Goal: Check status: Check status

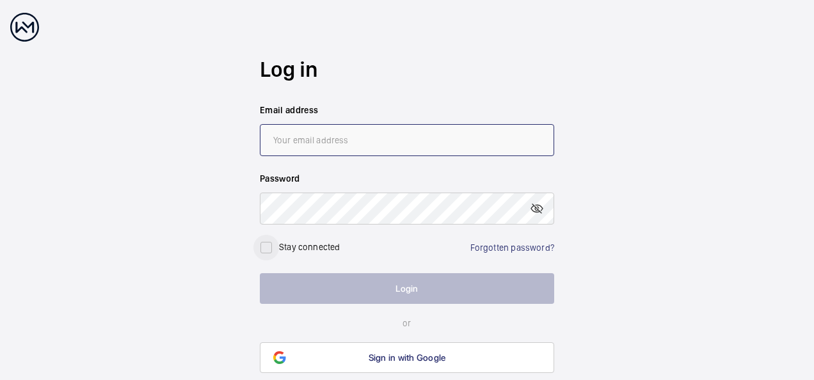
type input "[EMAIL_ADDRESS][DOMAIN_NAME]"
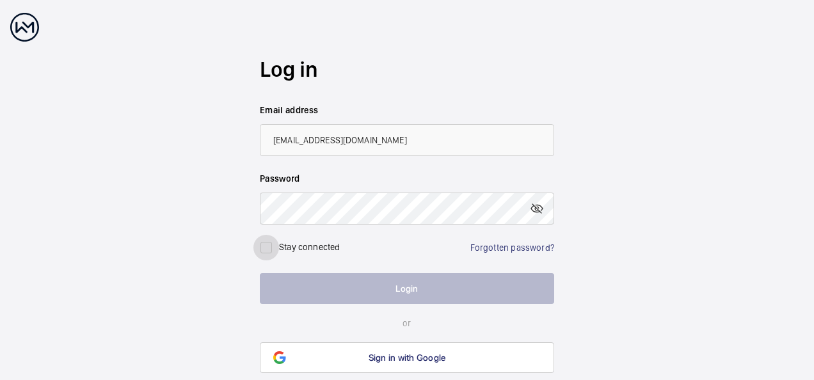
click at [265, 251] on input "checkbox" at bounding box center [266, 248] width 26 height 26
checkbox input "true"
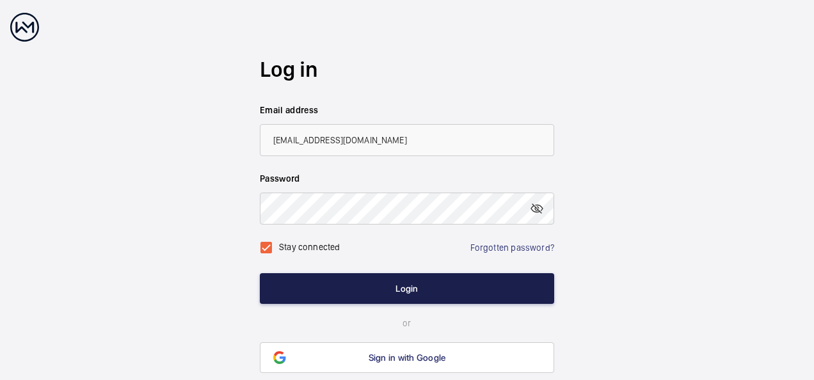
click at [394, 294] on button "Login" at bounding box center [407, 288] width 294 height 31
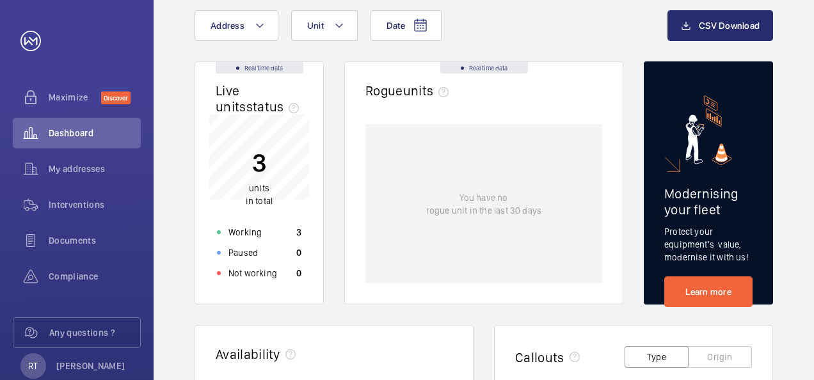
scroll to position [75, 0]
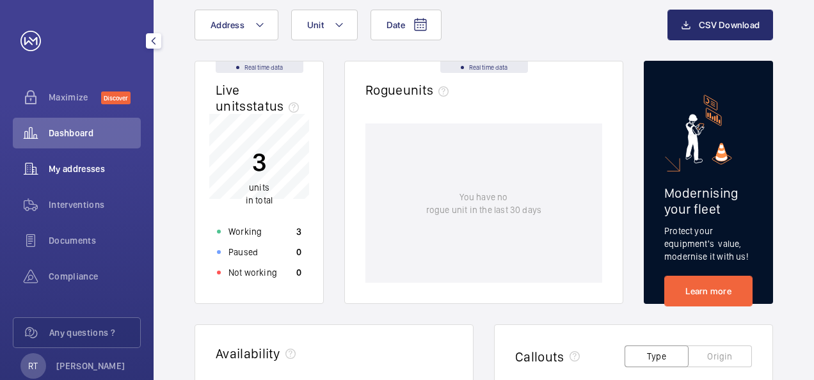
click at [74, 177] on div "My addresses" at bounding box center [77, 169] width 128 height 31
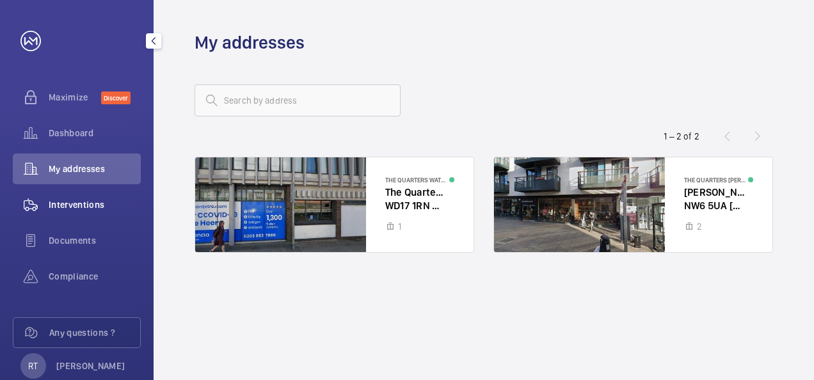
click at [77, 197] on div "Interventions" at bounding box center [77, 204] width 128 height 31
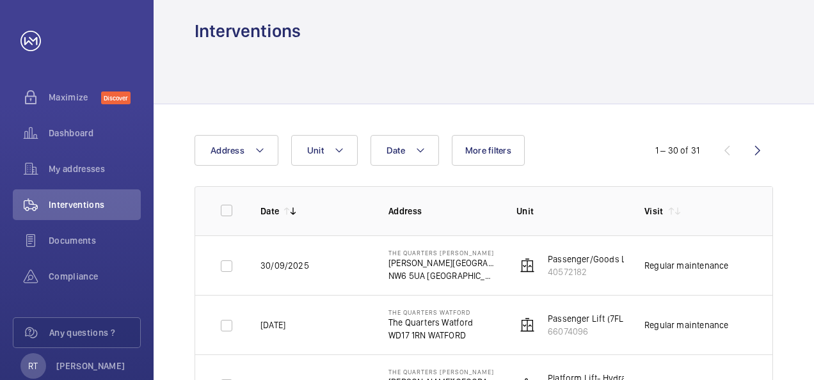
scroll to position [4, 0]
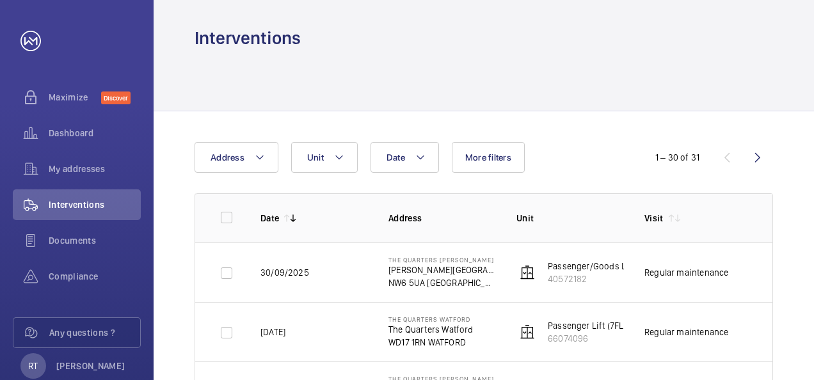
click at [662, 264] on td "Regular maintenance" at bounding box center [688, 272] width 128 height 60
click at [544, 266] on wm-front-device-cell "Passenger/Goods Lift- Electric 40572182" at bounding box center [592, 273] width 152 height 26
click at [548, 266] on p "Passenger/Goods Lift- Electric" at bounding box center [608, 266] width 121 height 13
click at [527, 274] on img at bounding box center [527, 272] width 15 height 15
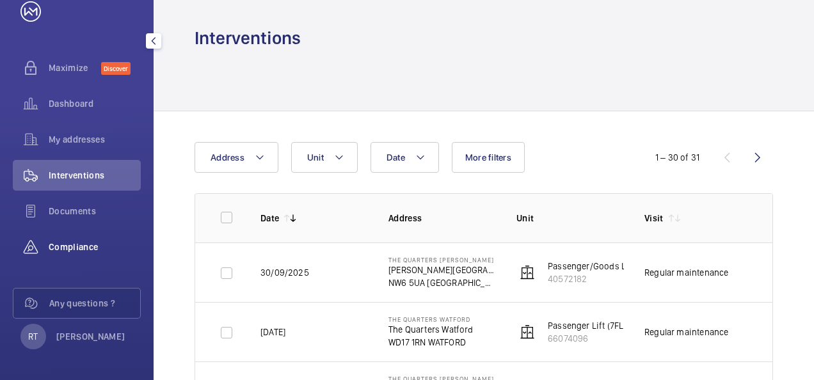
scroll to position [0, 0]
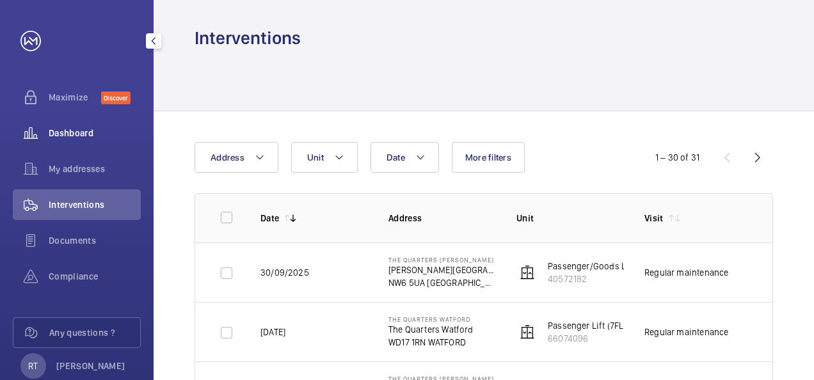
click at [74, 137] on span "Dashboard" at bounding box center [95, 133] width 92 height 13
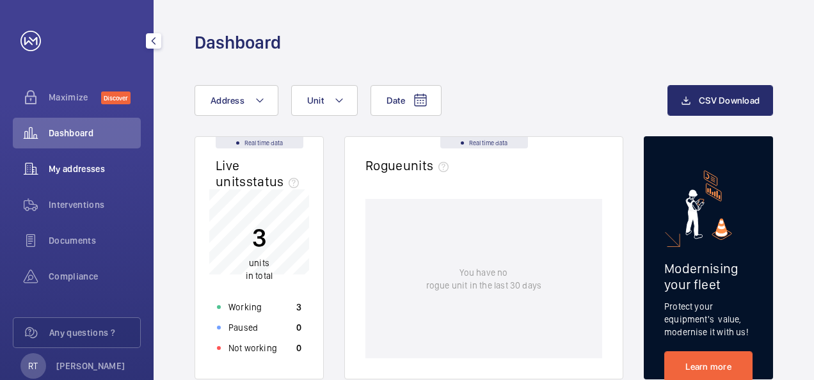
click at [72, 175] on div "My addresses" at bounding box center [77, 169] width 128 height 31
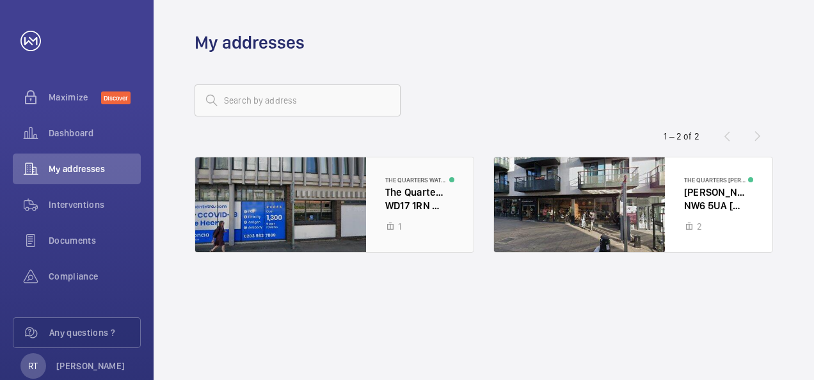
click at [358, 212] on div at bounding box center [334, 204] width 278 height 95
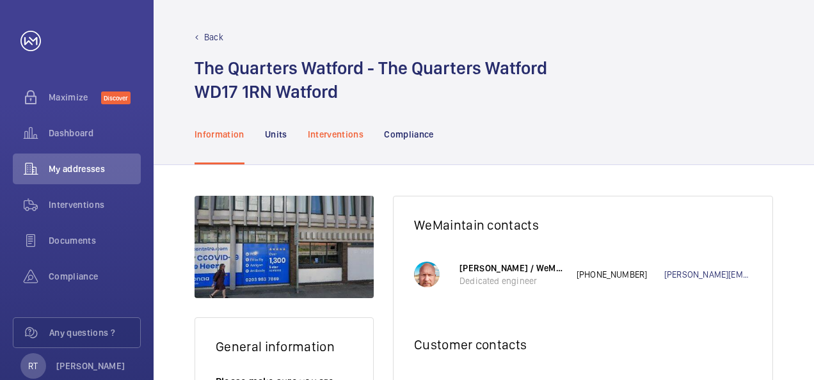
click at [339, 134] on p "Interventions" at bounding box center [336, 134] width 56 height 13
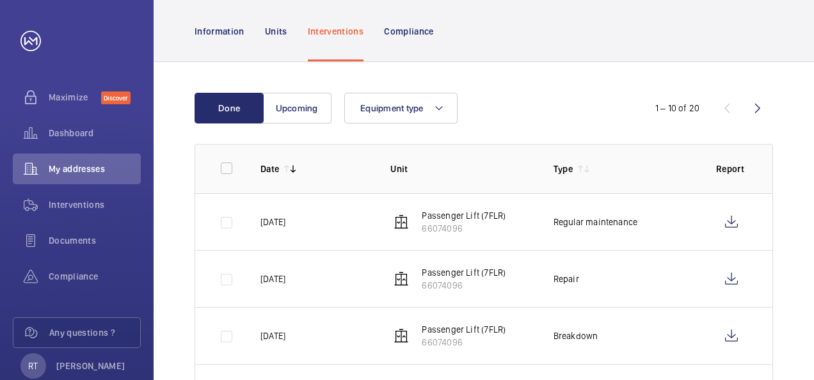
scroll to position [104, 0]
click at [86, 165] on span "My addresses" at bounding box center [95, 169] width 92 height 13
click at [271, 28] on p "Units" at bounding box center [276, 30] width 22 height 13
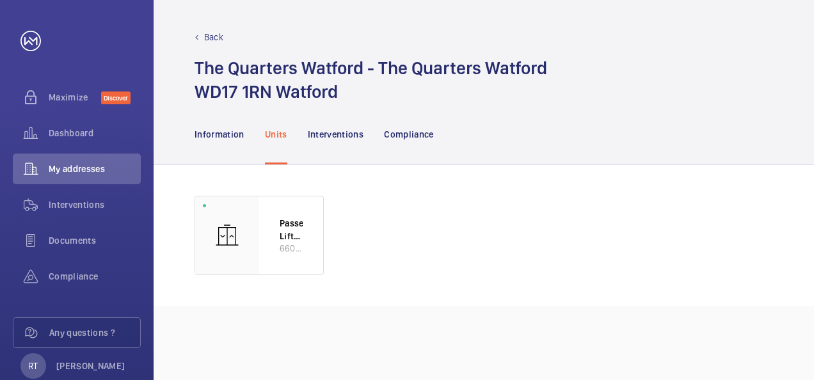
click at [191, 37] on div "Back The Quarters Watford - The Quarters Watford WD17 1RN [GEOGRAPHIC_DATA]" at bounding box center [484, 52] width 660 height 104
click at [203, 36] on div "Back" at bounding box center [484, 37] width 578 height 13
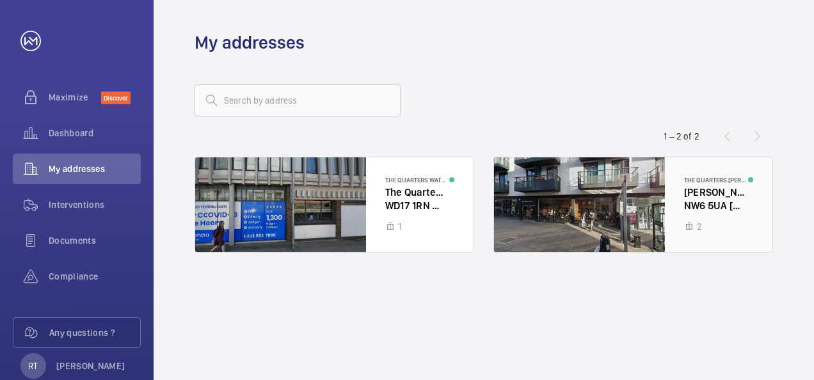
click at [575, 209] on div at bounding box center [633, 204] width 278 height 95
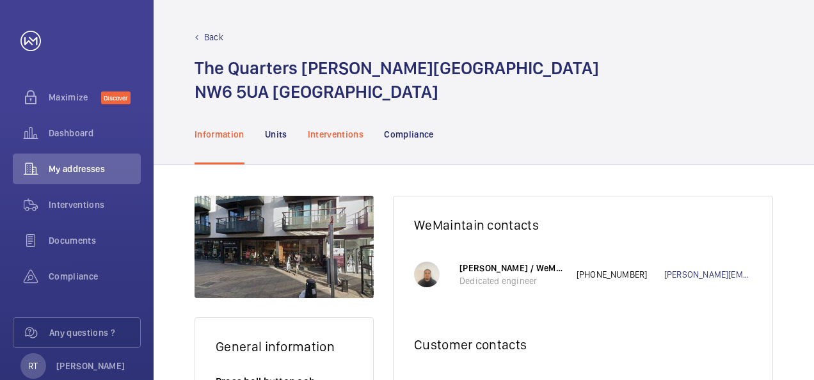
click at [334, 129] on p "Interventions" at bounding box center [336, 134] width 56 height 13
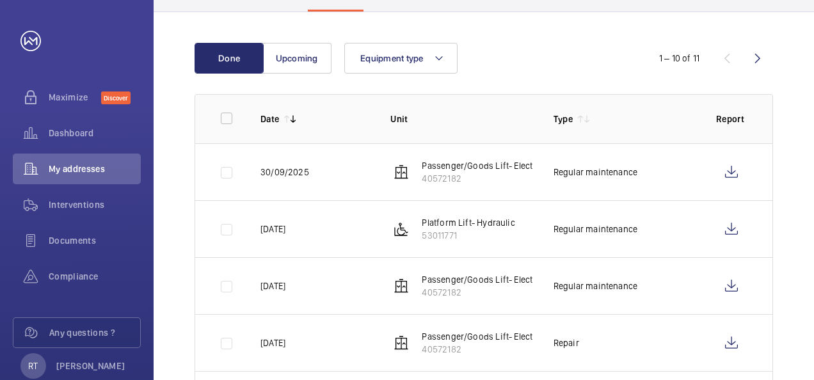
scroll to position [156, 0]
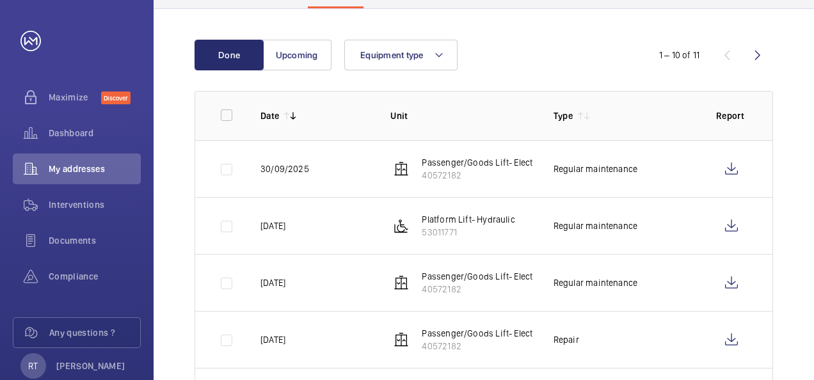
click at [477, 168] on p "Passenger/Goods Lift- Electric" at bounding box center [482, 162] width 121 height 13
click at [452, 163] on p "Passenger/Goods Lift- Electric" at bounding box center [482, 162] width 121 height 13
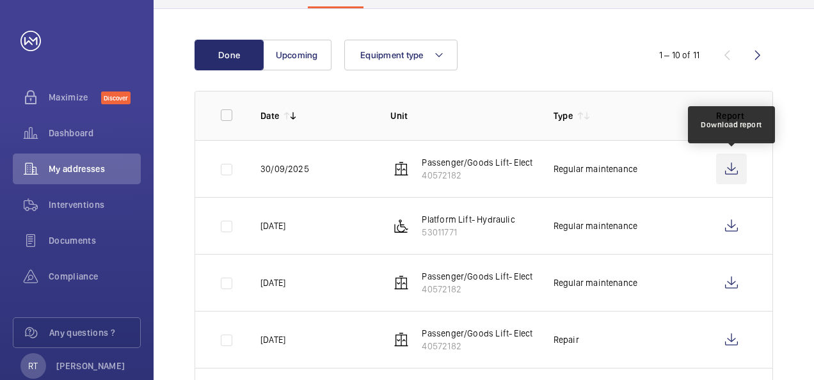
click at [731, 168] on wm-front-icon-button at bounding box center [731, 169] width 31 height 31
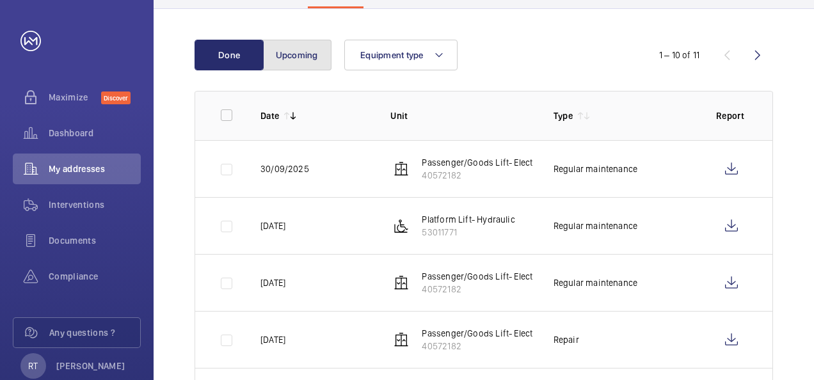
click at [306, 53] on button "Upcoming" at bounding box center [296, 55] width 69 height 31
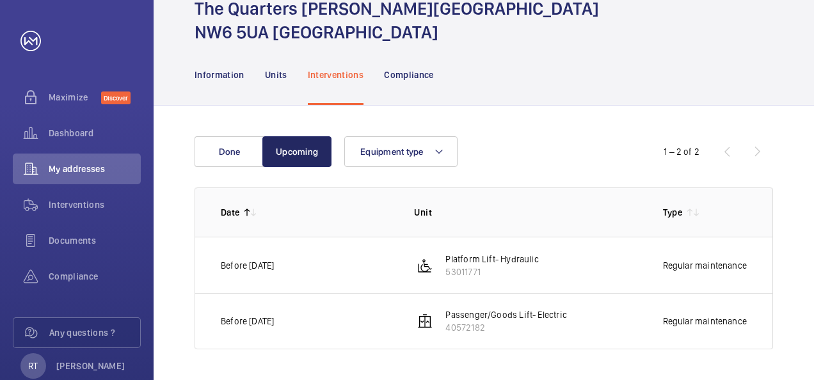
scroll to position [59, 0]
click at [73, 161] on div "My addresses" at bounding box center [77, 169] width 128 height 31
click at [219, 62] on div "Information" at bounding box center [220, 75] width 50 height 61
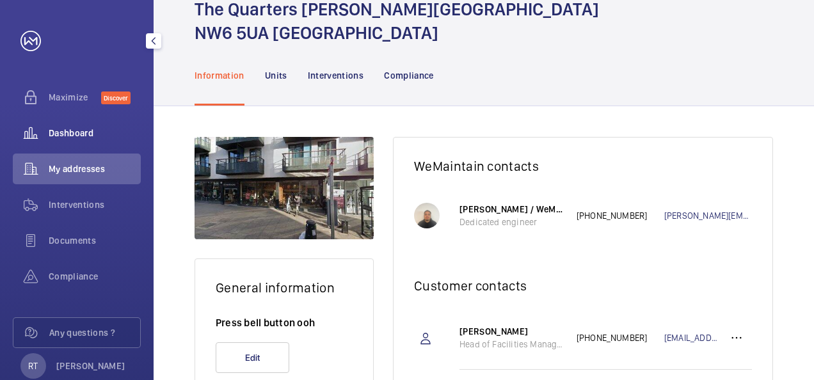
click at [76, 146] on div "Dashboard" at bounding box center [77, 133] width 128 height 31
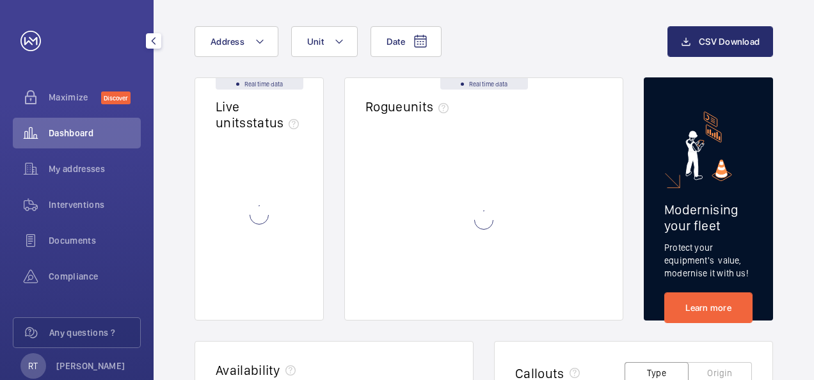
scroll to position [33, 0]
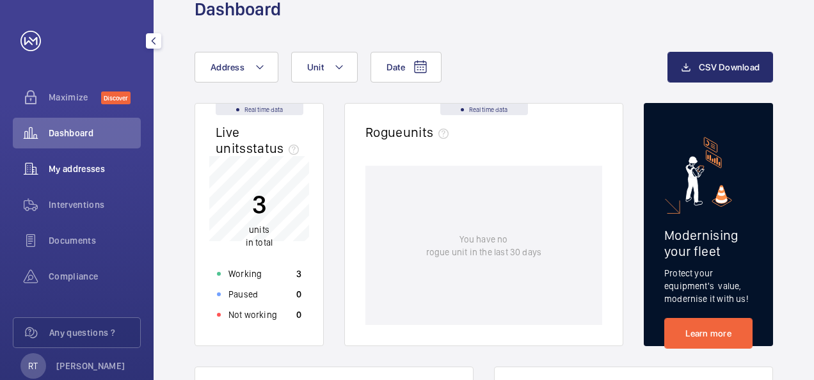
click at [75, 164] on span "My addresses" at bounding box center [95, 169] width 92 height 13
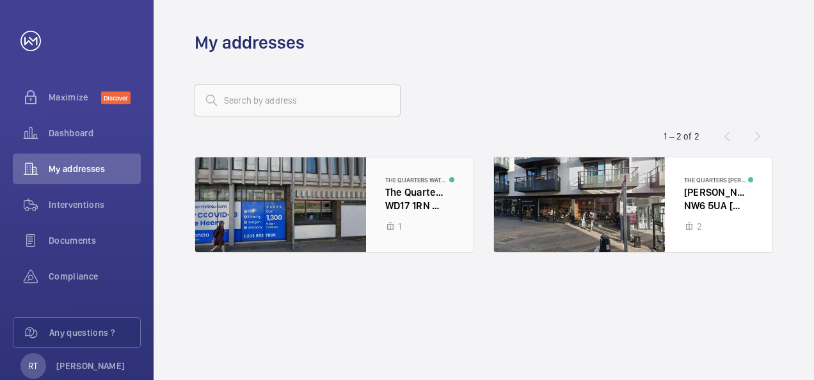
click at [399, 205] on div at bounding box center [334, 204] width 278 height 95
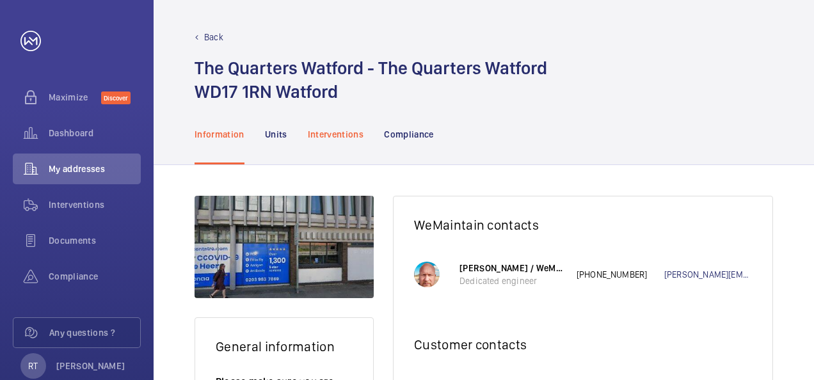
click at [326, 135] on p "Interventions" at bounding box center [336, 134] width 56 height 13
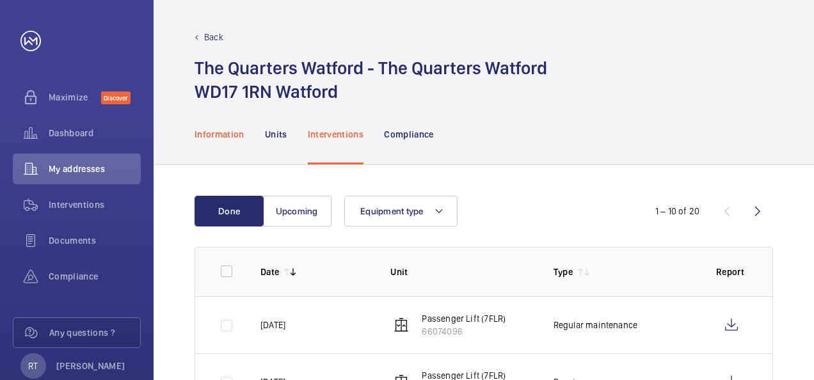
click at [219, 127] on div "Information" at bounding box center [220, 134] width 50 height 61
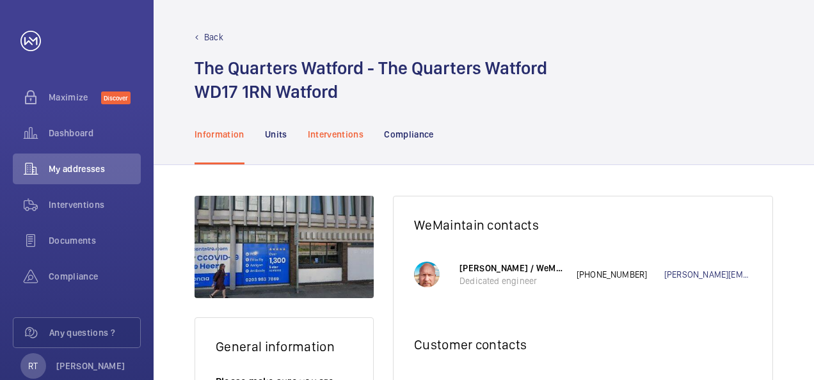
click at [321, 138] on p "Interventions" at bounding box center [336, 134] width 56 height 13
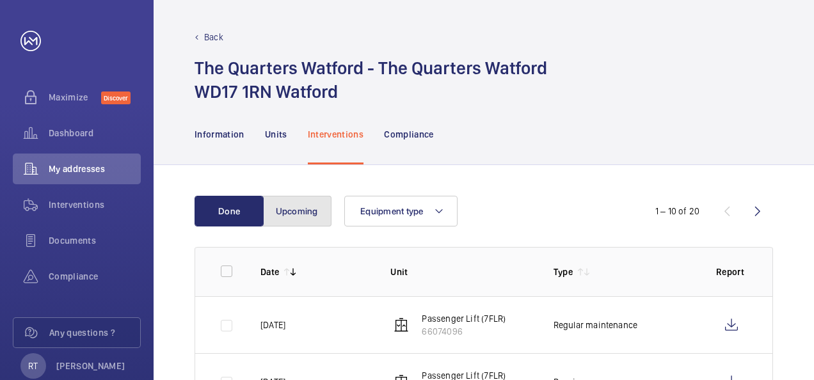
click at [296, 216] on button "Upcoming" at bounding box center [296, 211] width 69 height 31
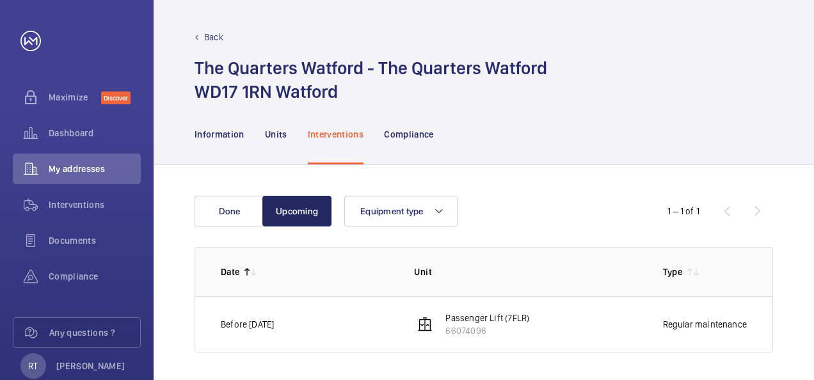
scroll to position [3, 0]
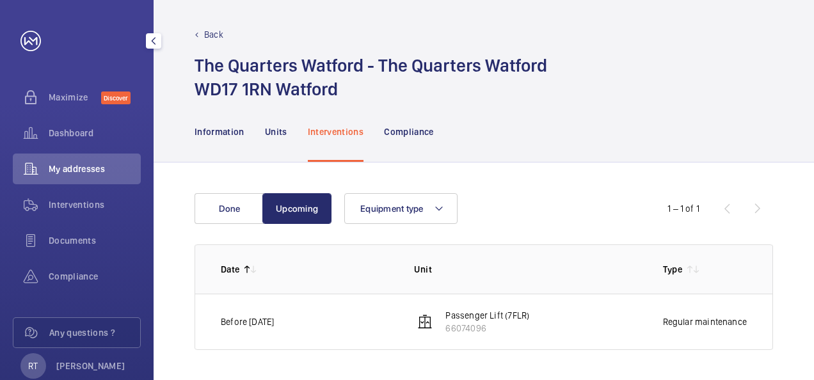
click at [156, 42] on mat-icon "button" at bounding box center [153, 41] width 15 height 10
